Goal: Task Accomplishment & Management: Manage account settings

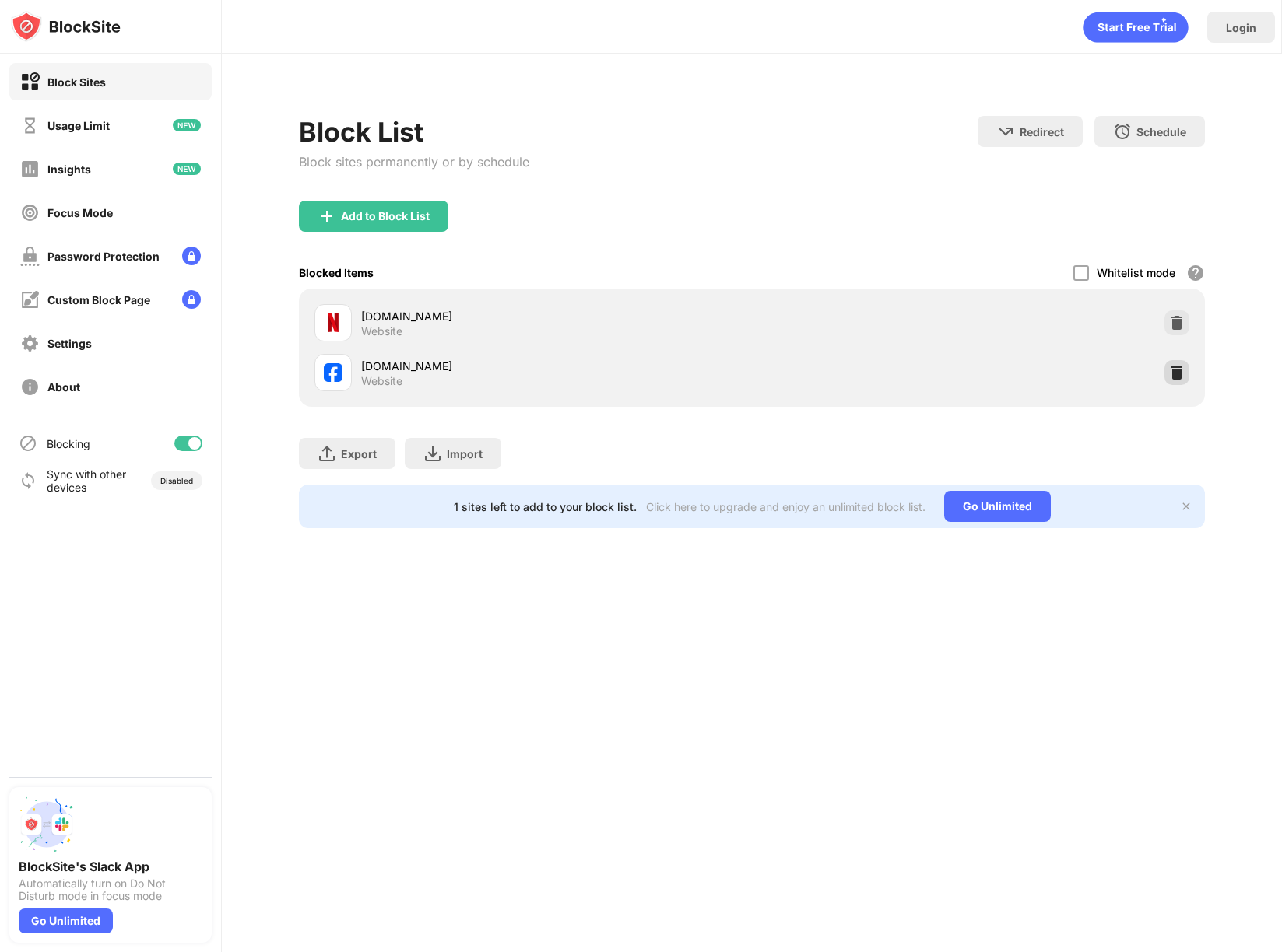
click at [1184, 375] on div at bounding box center [1177, 372] width 25 height 25
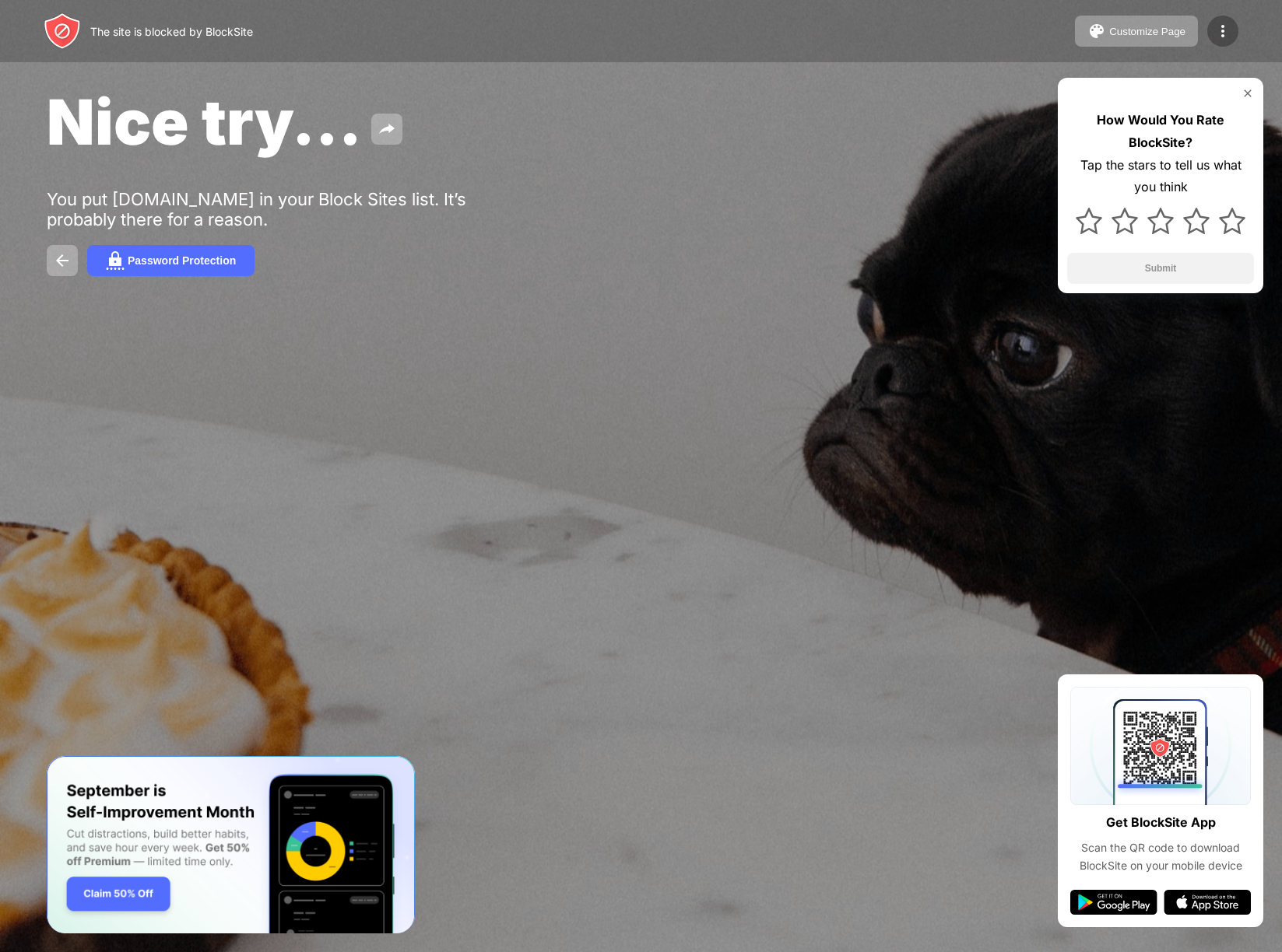
click at [1215, 24] on img at bounding box center [1222, 31] width 19 height 19
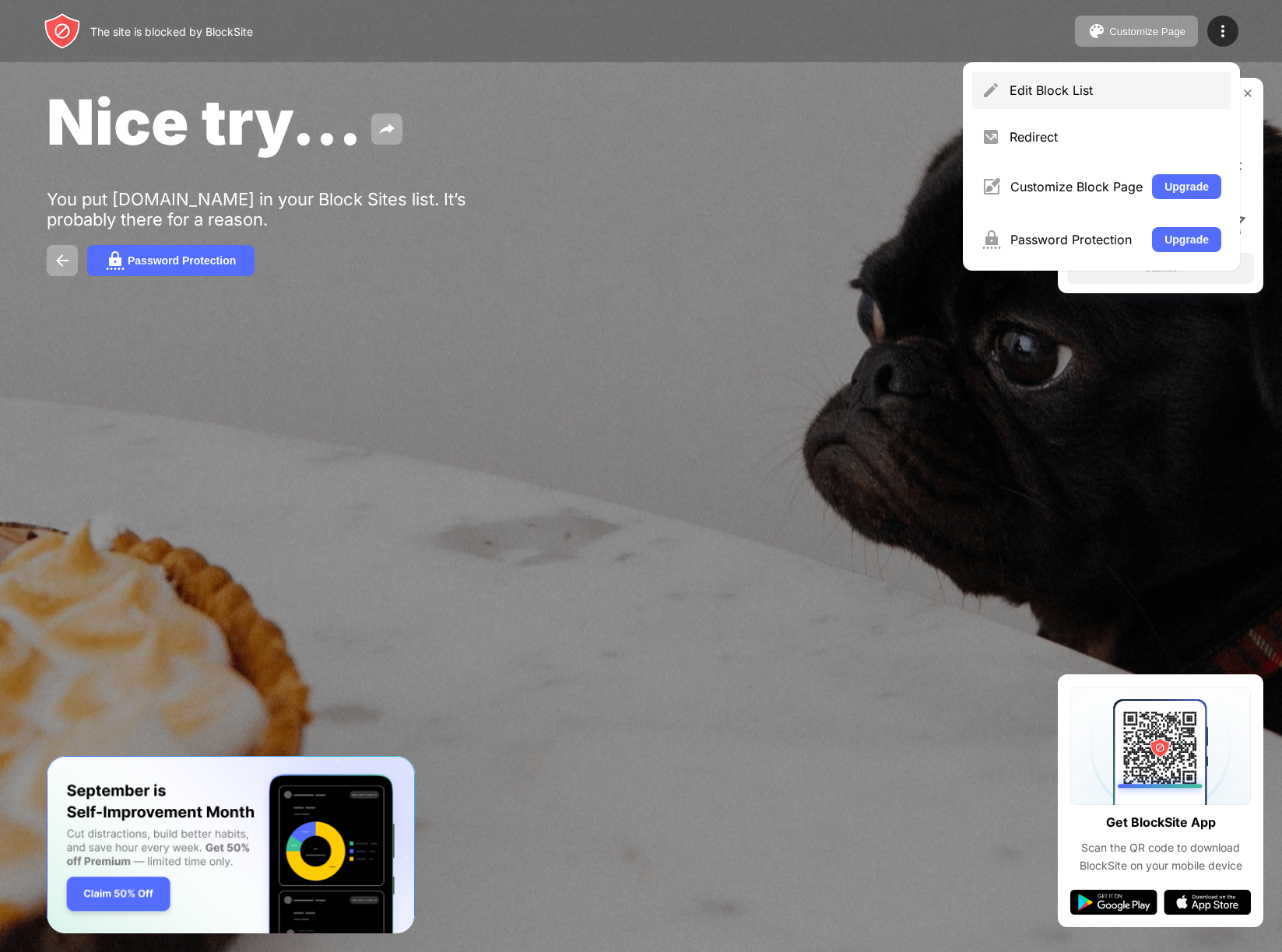
click at [1082, 90] on div "Edit Block List" at bounding box center [1114, 90] width 212 height 15
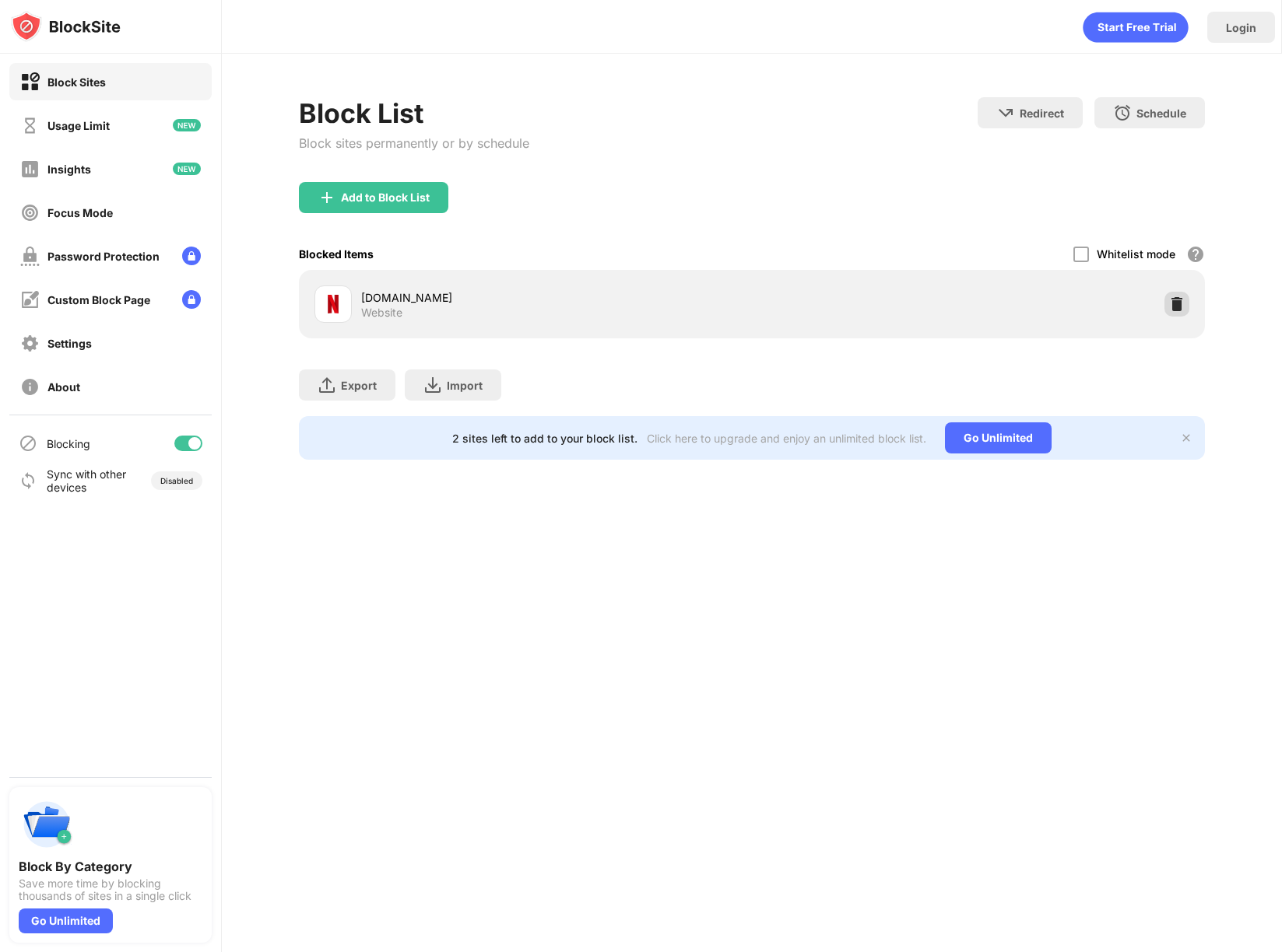
click at [1174, 298] on img at bounding box center [1177, 304] width 15 height 15
